Goal: Task Accomplishment & Management: Manage account settings

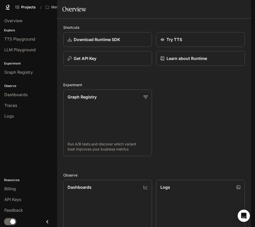
click at [244, 9] on img "button" at bounding box center [244, 7] width 7 height 7
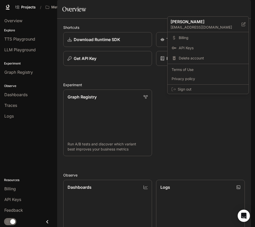
click at [153, 24] on div at bounding box center [127, 113] width 255 height 227
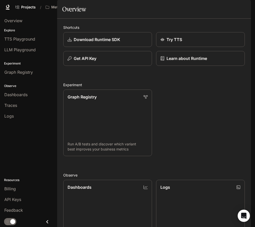
click at [159, 9] on span "Character Studio" at bounding box center [158, 7] width 28 height 6
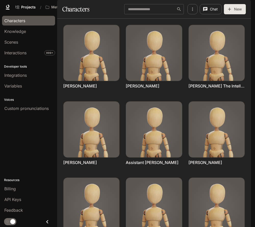
click at [47, 222] on icon "Close drawer" at bounding box center [47, 222] width 2 height 4
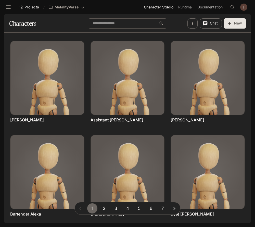
scroll to position [93, 0]
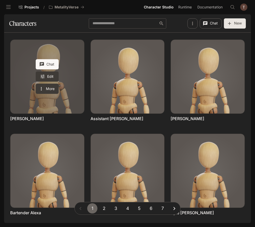
click at [60, 101] on link "Allison" at bounding box center [47, 77] width 74 height 74
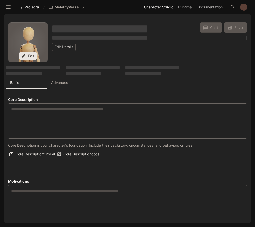
type textarea "**********"
type input "*"
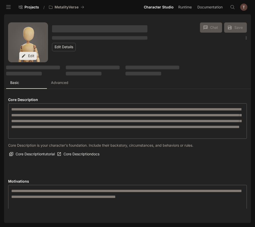
type input "**********"
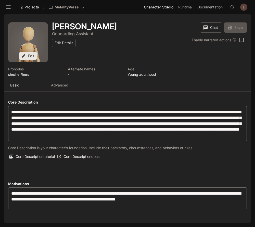
type input "**********"
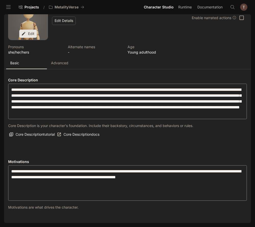
scroll to position [6, 0]
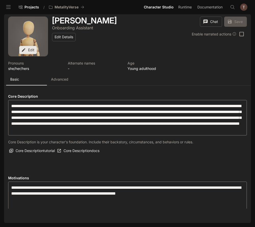
click at [58, 78] on p "Advanced" at bounding box center [59, 79] width 17 height 5
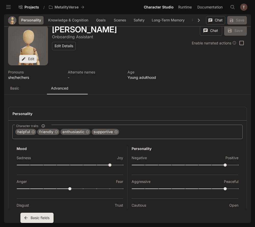
scroll to position [5, 0]
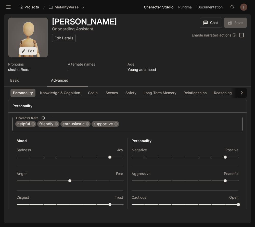
click at [15, 84] on button "Basic" at bounding box center [26, 80] width 41 height 12
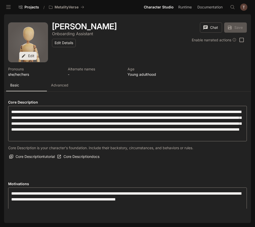
scroll to position [0, 0]
click at [56, 84] on p "Advanced" at bounding box center [59, 85] width 17 height 5
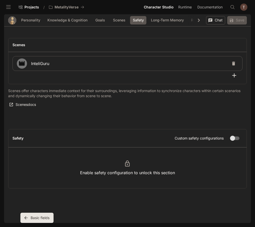
scroll to position [662, 0]
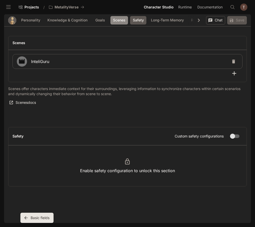
click at [118, 18] on button "Scenes" at bounding box center [120, 20] width 18 height 8
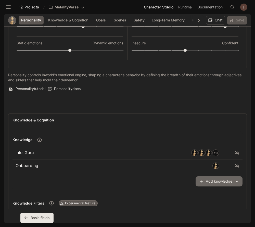
scroll to position [116, 0]
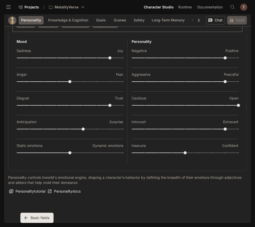
click at [10, 8] on icon "open drawer" at bounding box center [8, 7] width 5 height 5
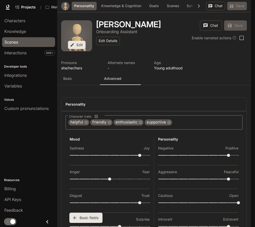
click at [19, 44] on div "Scenes" at bounding box center [28, 42] width 49 height 6
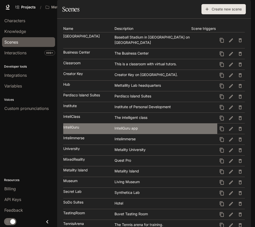
click at [127, 131] on div "InteliGuru app" at bounding box center [153, 128] width 77 height 5
